Goal: Check status: Check status

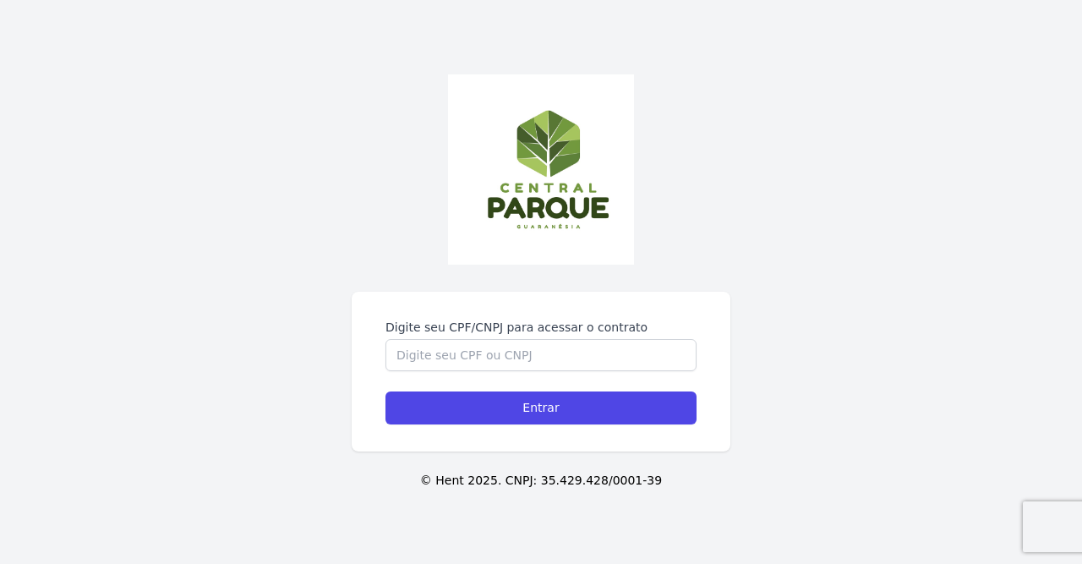
click at [544, 339] on div "Digite seu CPF/CNPJ para acessar o contrato" at bounding box center [540, 345] width 311 height 52
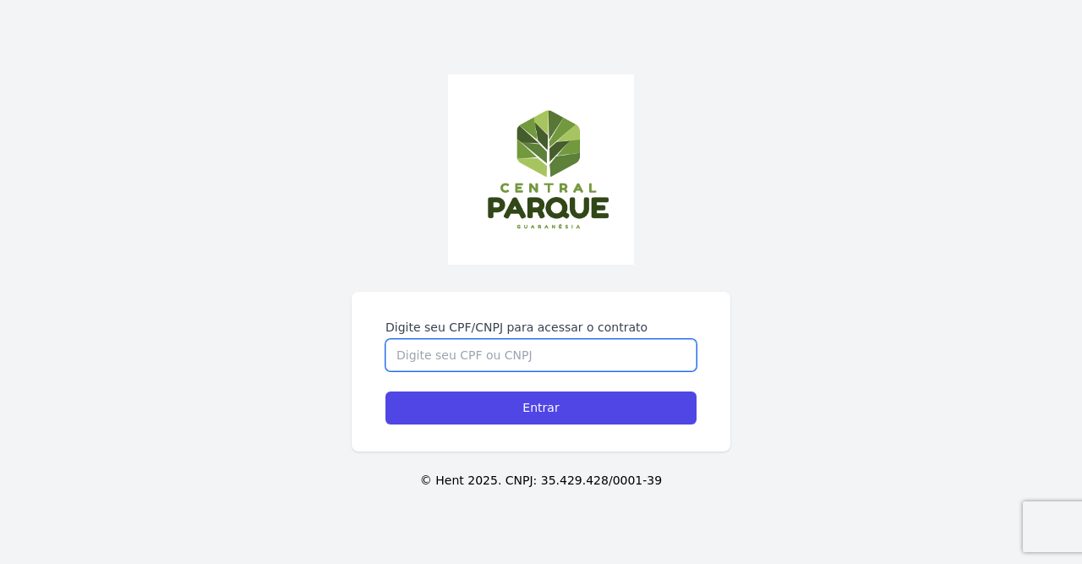
click at [541, 351] on input "Digite seu CPF/CNPJ para acessar o contrato" at bounding box center [540, 355] width 311 height 32
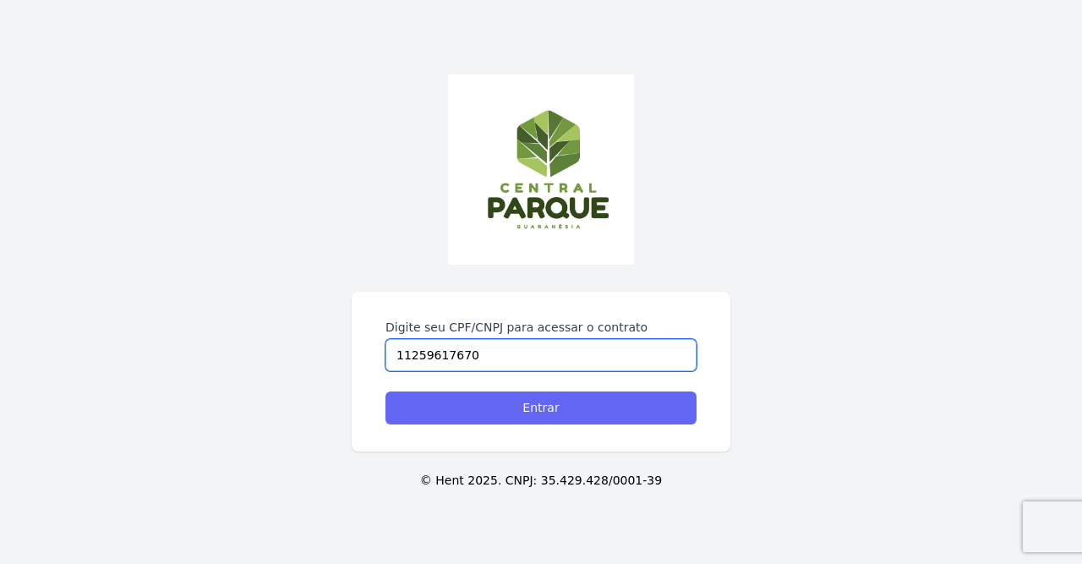
type input "11259617670"
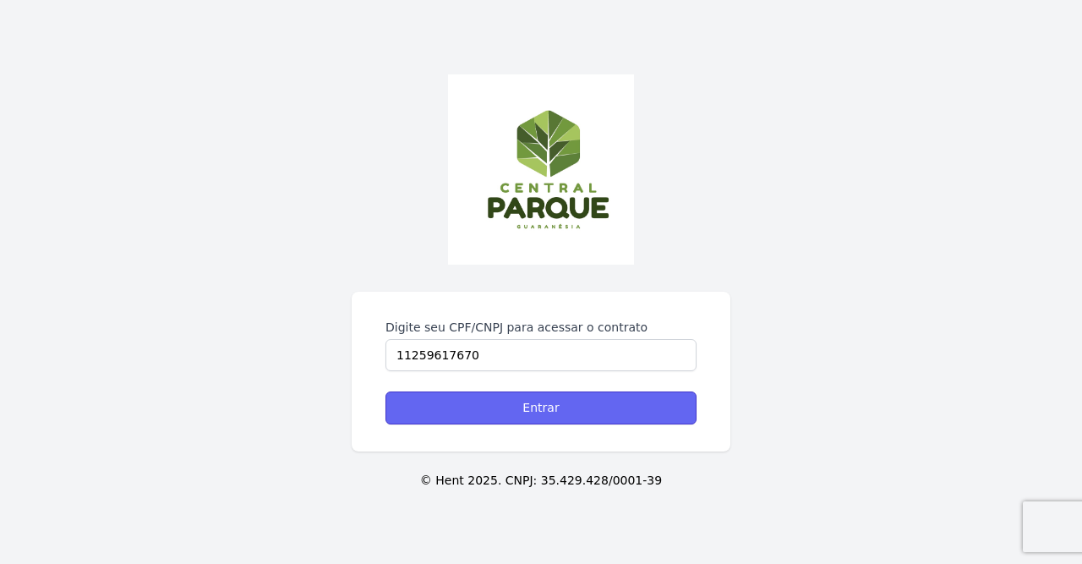
click at [523, 402] on input "Entrar" at bounding box center [540, 407] width 311 height 33
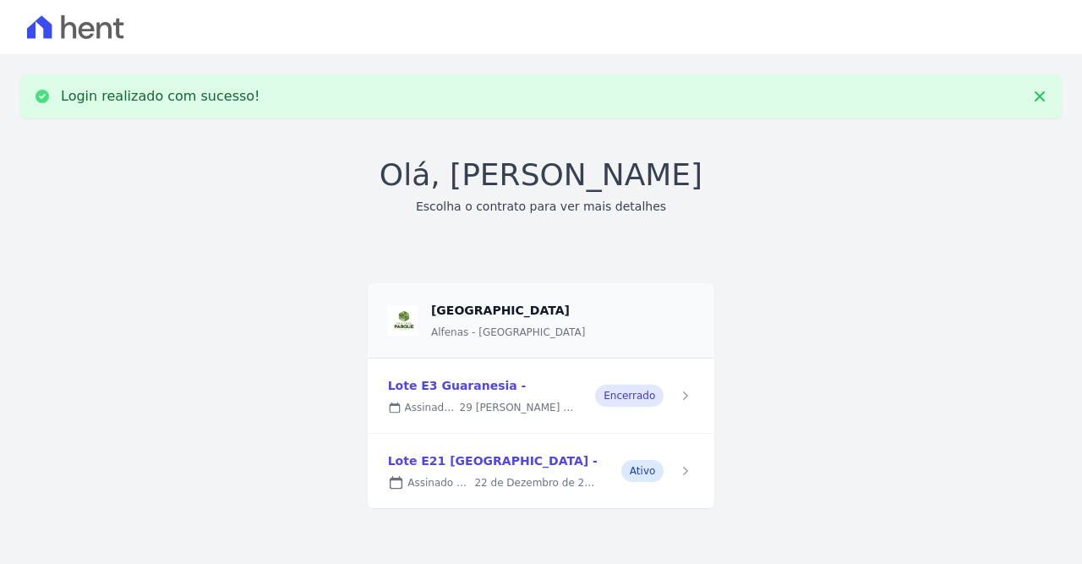
click at [455, 383] on link at bounding box center [541, 395] width 347 height 74
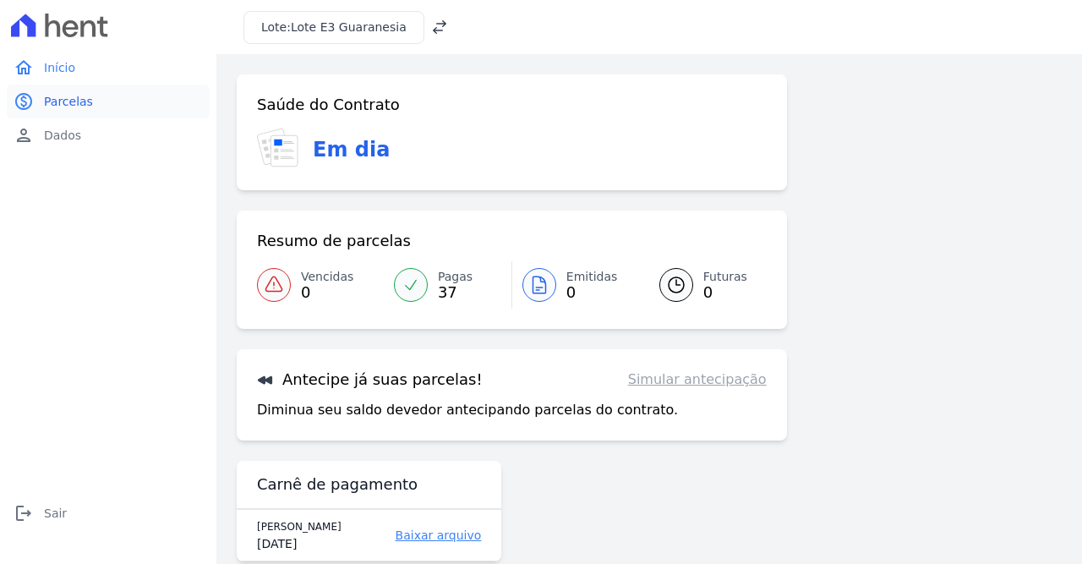
click at [75, 89] on link "paid Parcelas" at bounding box center [108, 102] width 203 height 34
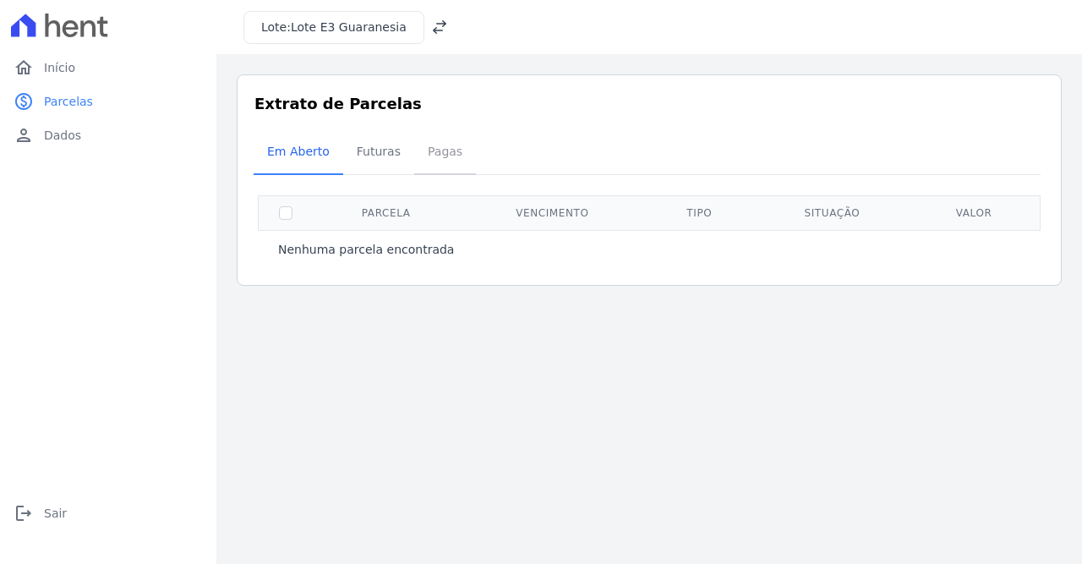
click at [431, 161] on span "Pagas" at bounding box center [445, 151] width 55 height 34
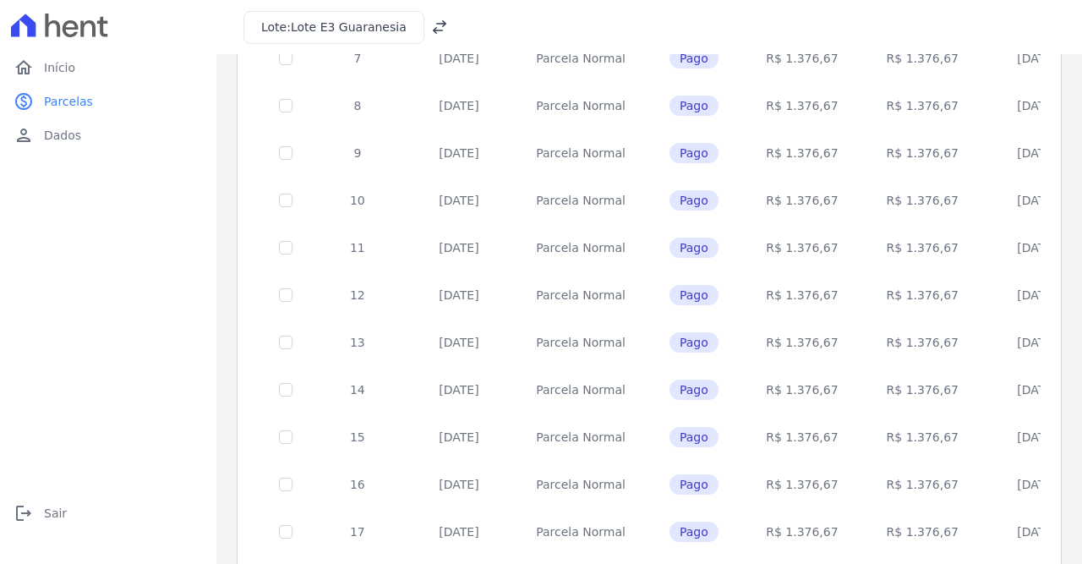
scroll to position [722, 0]
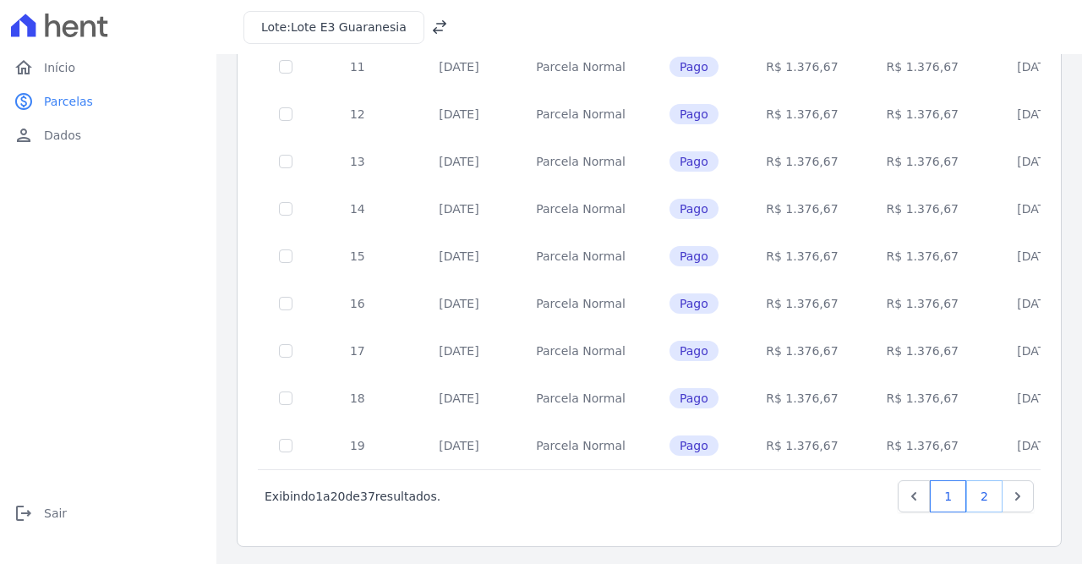
click at [989, 506] on link "2" at bounding box center [984, 496] width 36 height 32
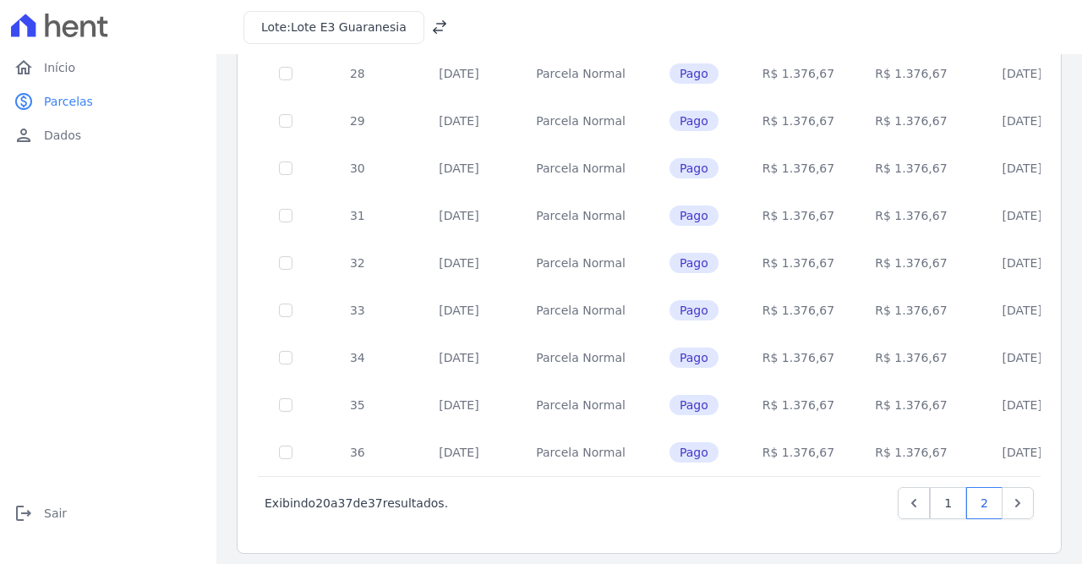
scroll to position [580, 0]
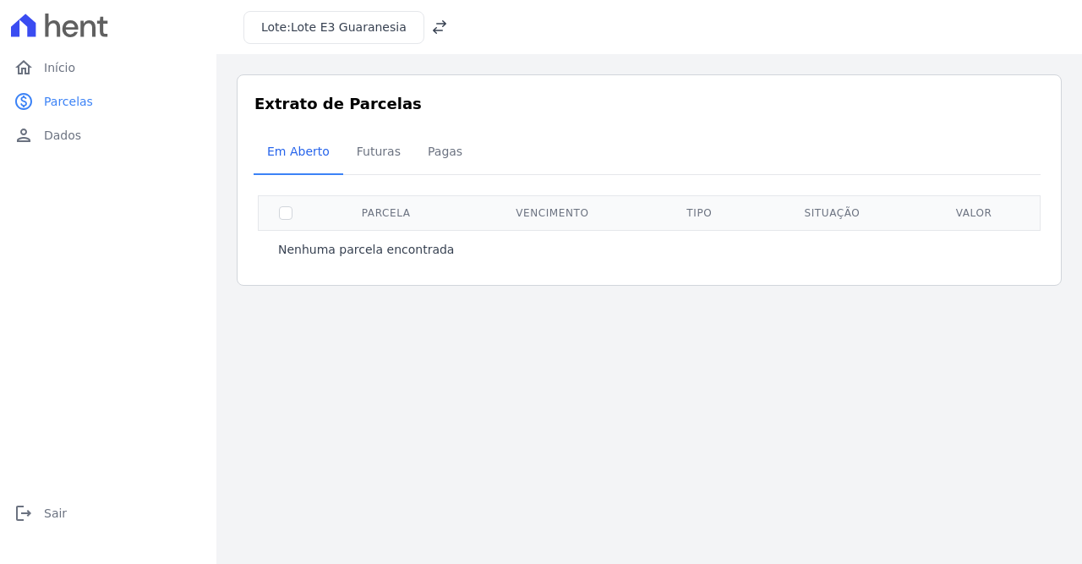
click at [331, 8] on div "Lote: Lote E3 Guaranesia" at bounding box center [649, 27] width 866 height 54
click at [327, 26] on span "Lote E3 Guaranesia" at bounding box center [349, 27] width 116 height 14
click at [431, 22] on icon at bounding box center [439, 27] width 17 height 17
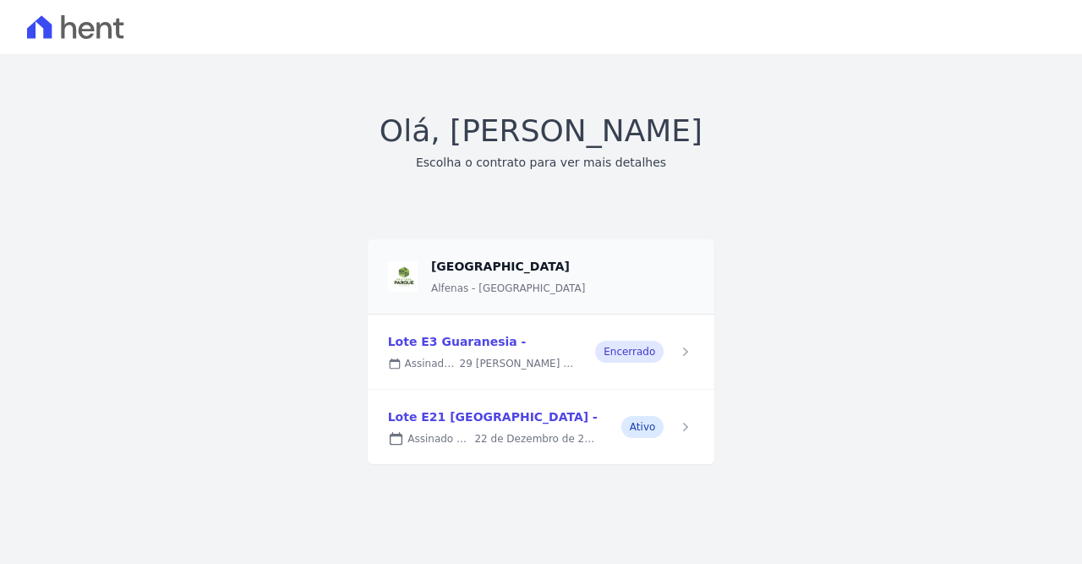
click at [466, 416] on link at bounding box center [541, 427] width 347 height 74
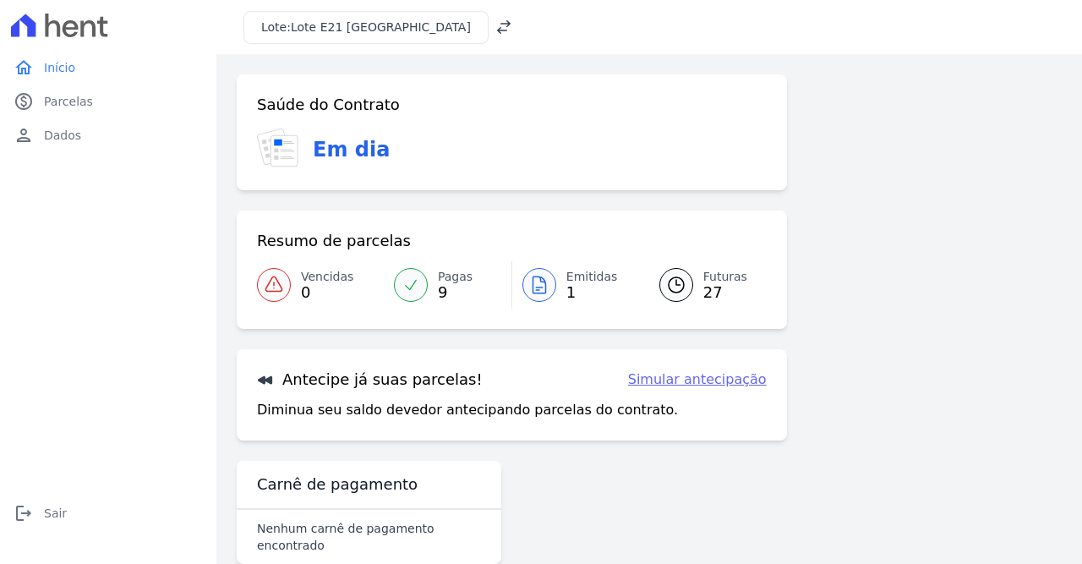
scroll to position [17, 0]
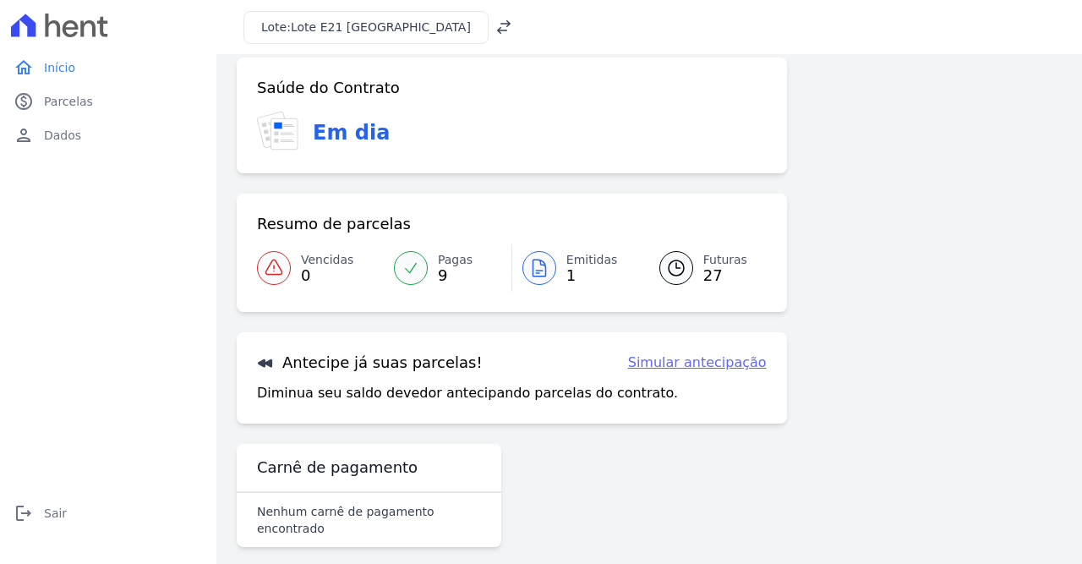
click at [423, 266] on div at bounding box center [411, 268] width 34 height 34
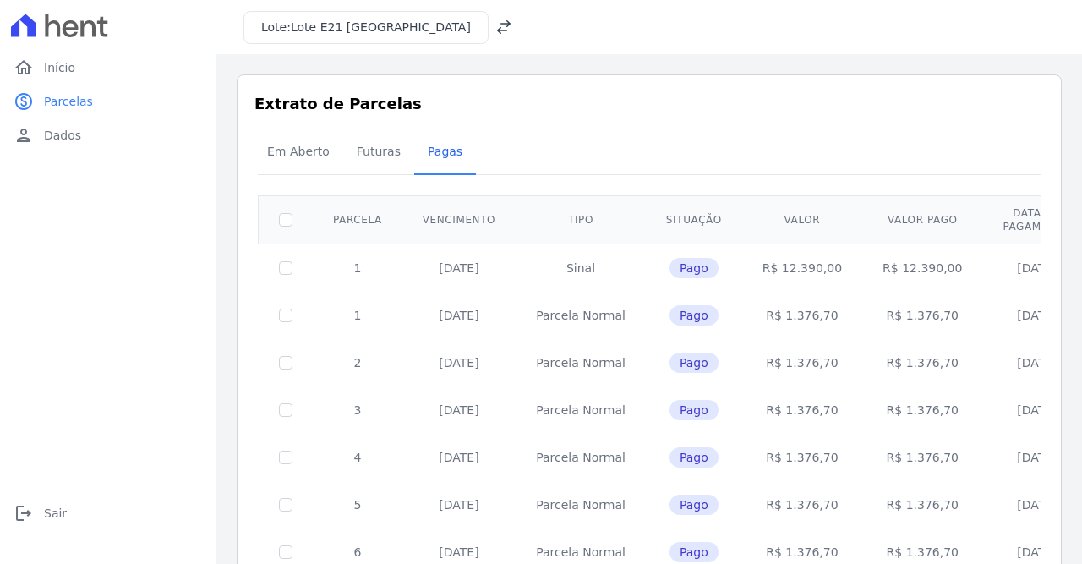
click at [418, 38] on div "Lote: Lote E21 Guaranesia" at bounding box center [377, 27] width 269 height 33
click at [495, 30] on icon at bounding box center [503, 27] width 17 height 17
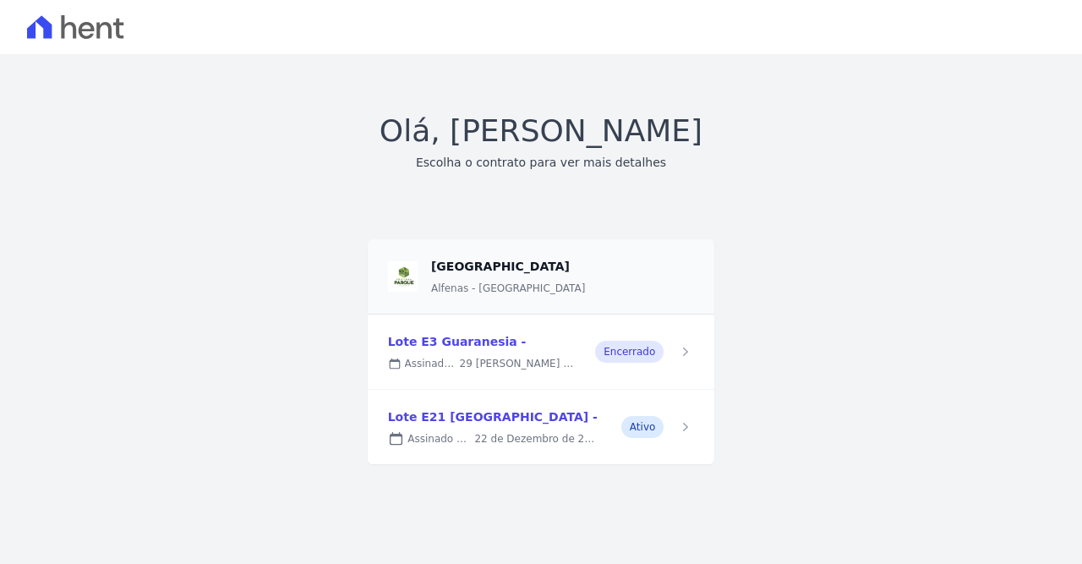
click at [428, 342] on link at bounding box center [541, 351] width 347 height 74
click at [462, 418] on link at bounding box center [541, 427] width 347 height 74
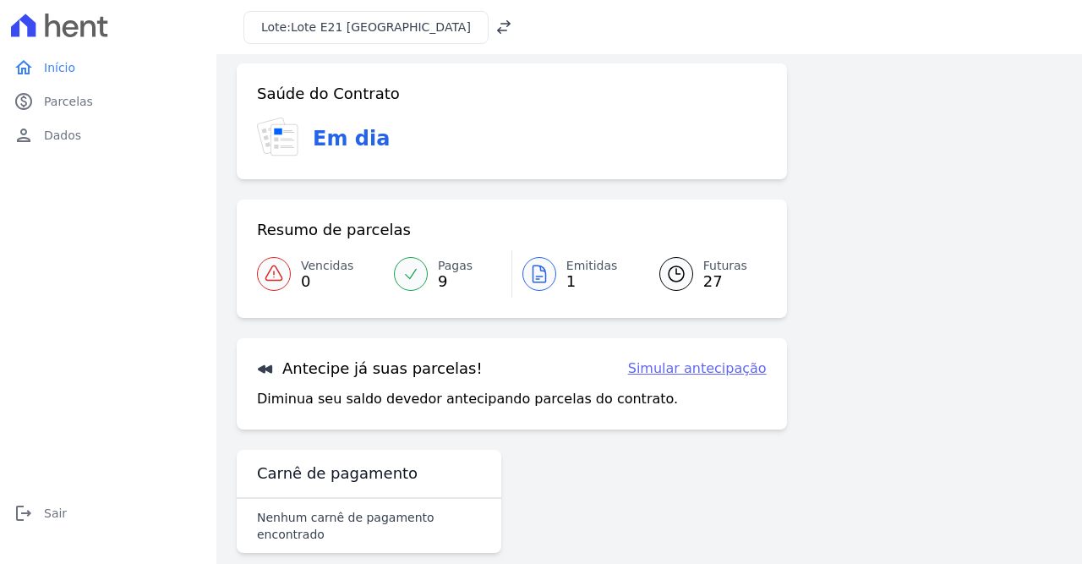
scroll to position [17, 0]
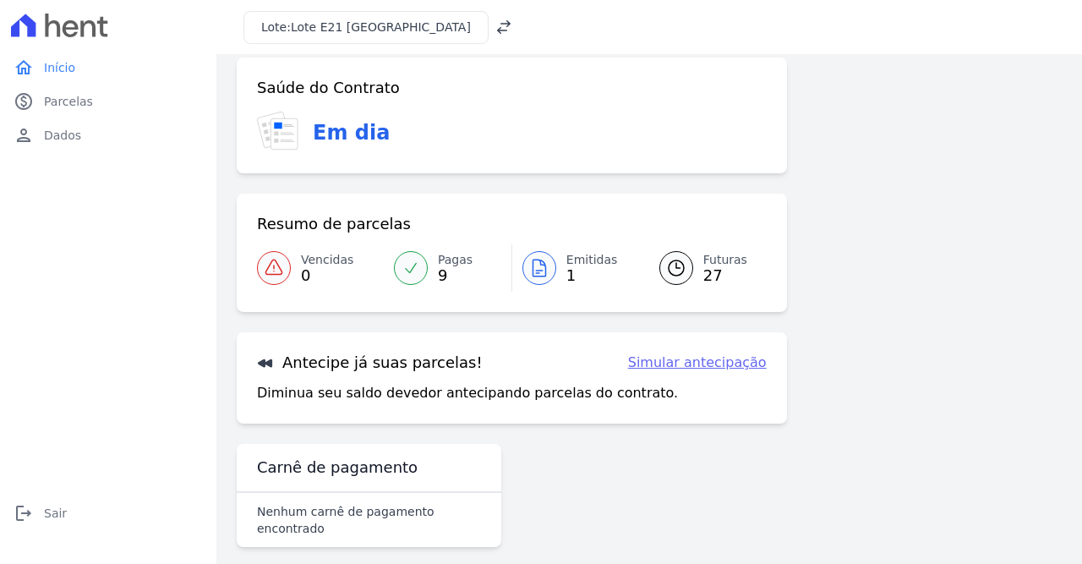
click at [434, 273] on link "Pagas 9" at bounding box center [448, 267] width 128 height 47
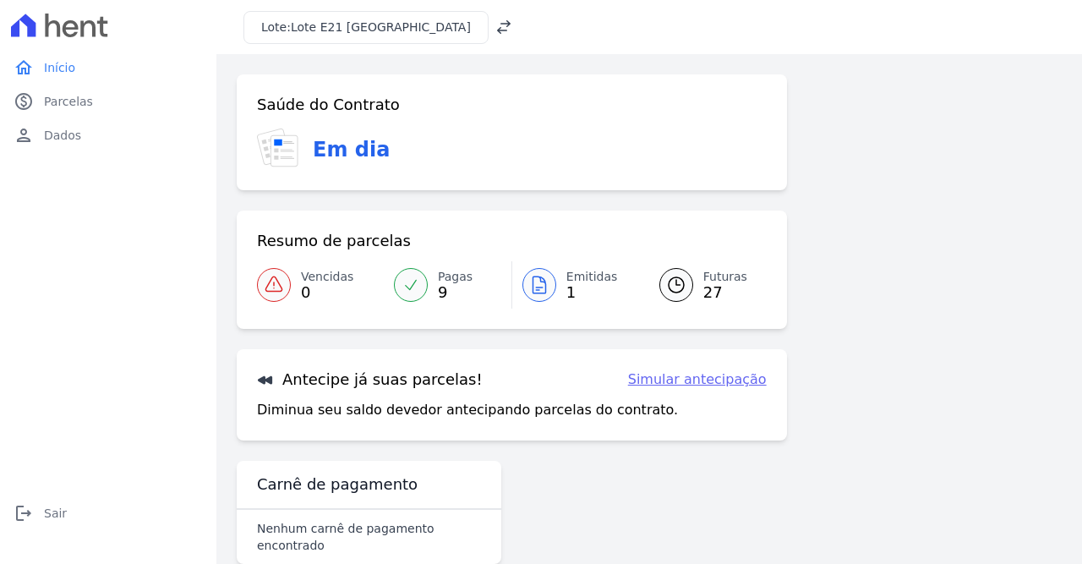
click at [542, 283] on icon at bounding box center [539, 285] width 20 height 20
click at [689, 281] on div at bounding box center [676, 285] width 34 height 34
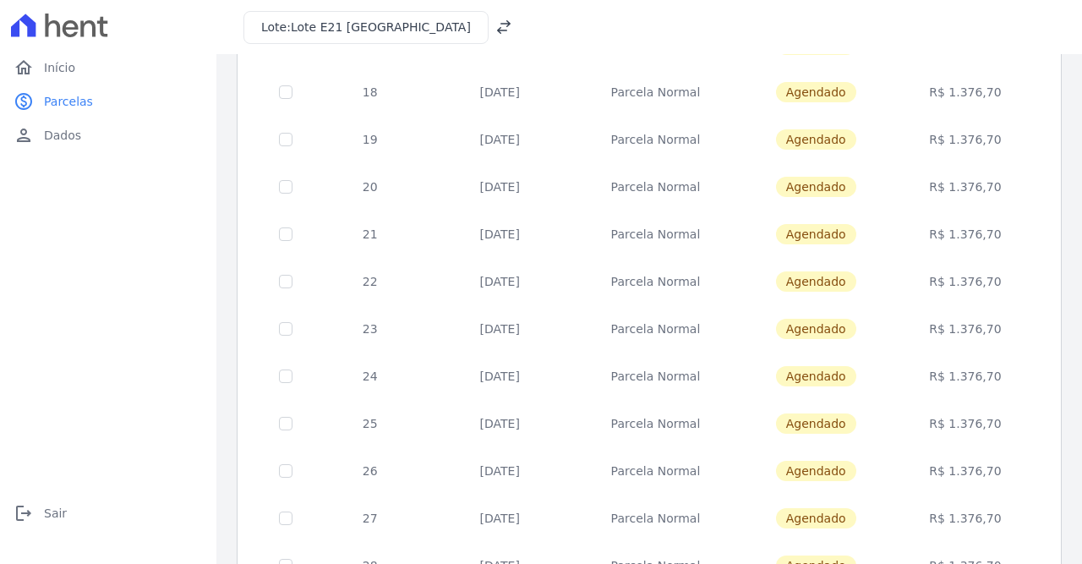
scroll to position [708, 0]
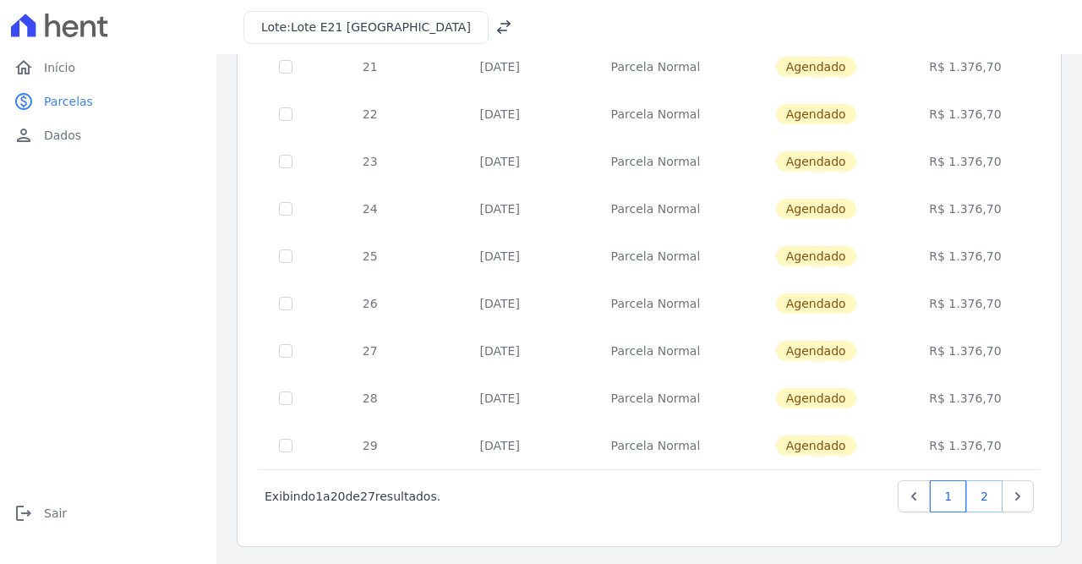
click at [992, 498] on link "2" at bounding box center [984, 496] width 36 height 32
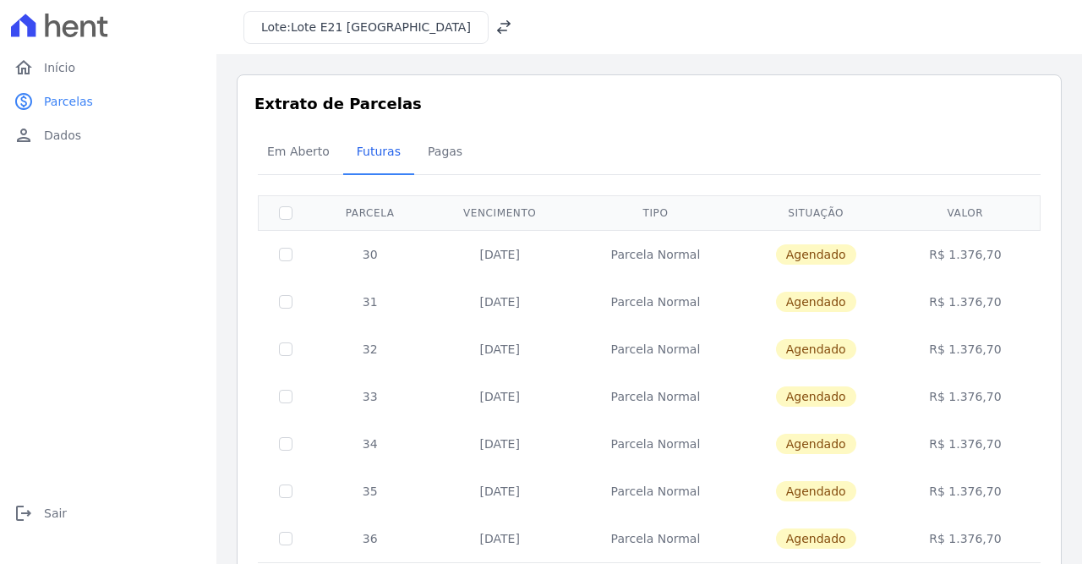
scroll to position [93, 0]
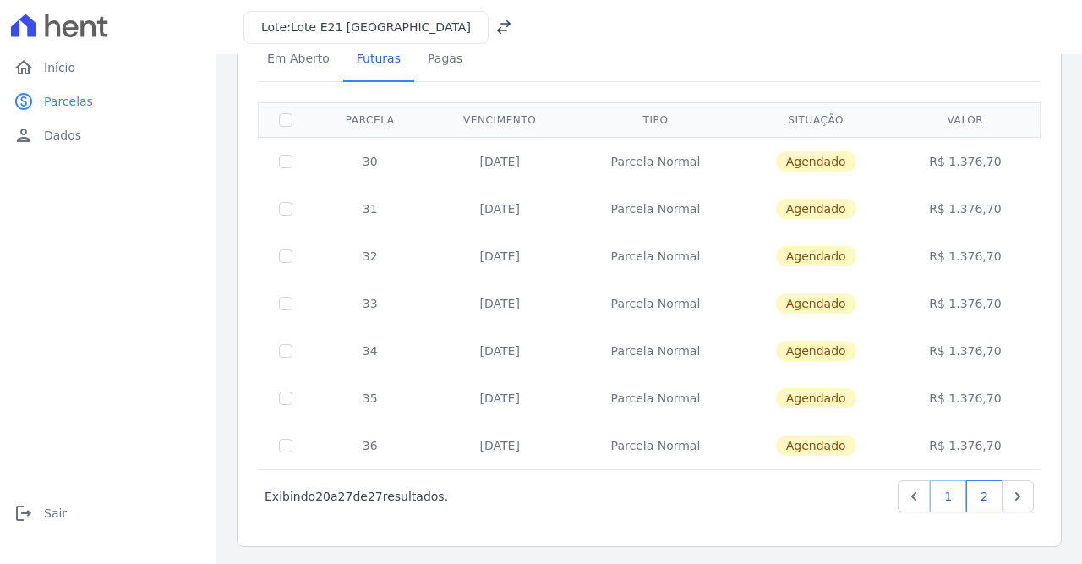
click at [955, 488] on link "1" at bounding box center [948, 496] width 36 height 32
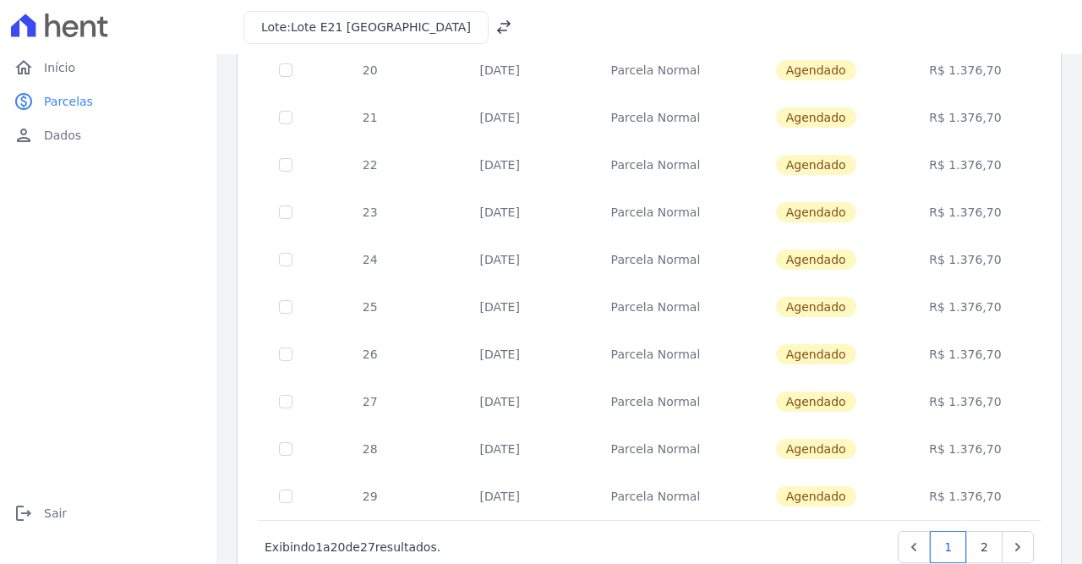
scroll to position [708, 0]
